Goal: Task Accomplishment & Management: Manage account settings

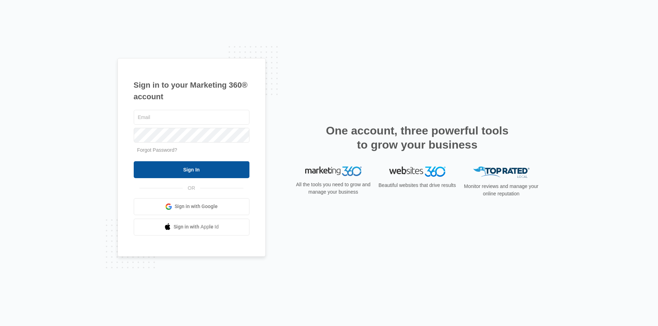
type input "[EMAIL_ADDRESS][DOMAIN_NAME]"
click at [190, 171] on input "Sign In" at bounding box center [192, 169] width 116 height 17
